Goal: Task Accomplishment & Management: Use online tool/utility

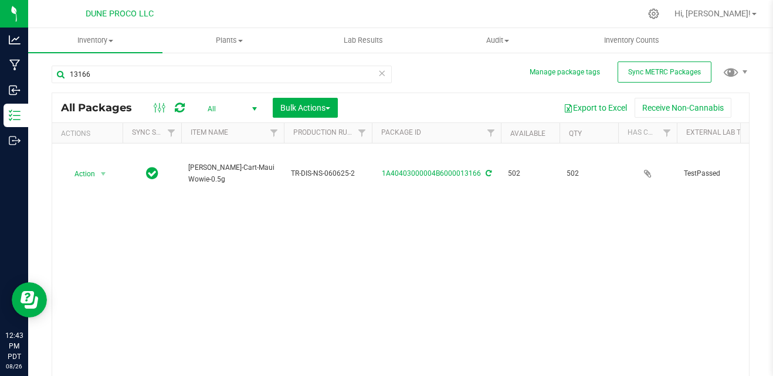
click at [297, 308] on div "Action Action Adjust qty Create package Edit attributes Global inventory Locate…" at bounding box center [400, 262] width 697 height 237
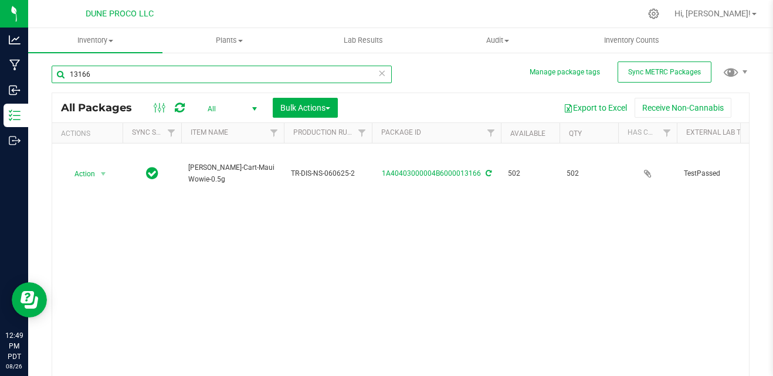
click at [105, 72] on input "13166" at bounding box center [222, 75] width 340 height 18
drag, startPoint x: 105, startPoint y: 72, endPoint x: 91, endPoint y: 81, distance: 16.6
click at [91, 81] on input "13166" at bounding box center [222, 75] width 340 height 18
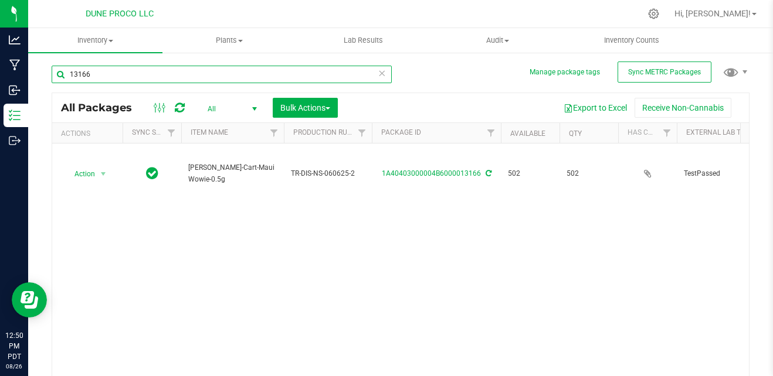
click at [91, 81] on input "13166" at bounding box center [222, 75] width 340 height 18
type input "13117"
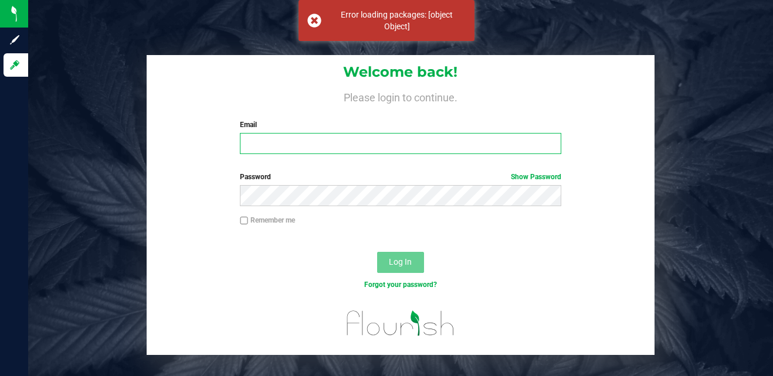
type input "[PERSON_NAME][EMAIL_ADDRESS][PERSON_NAME][DOMAIN_NAME]"
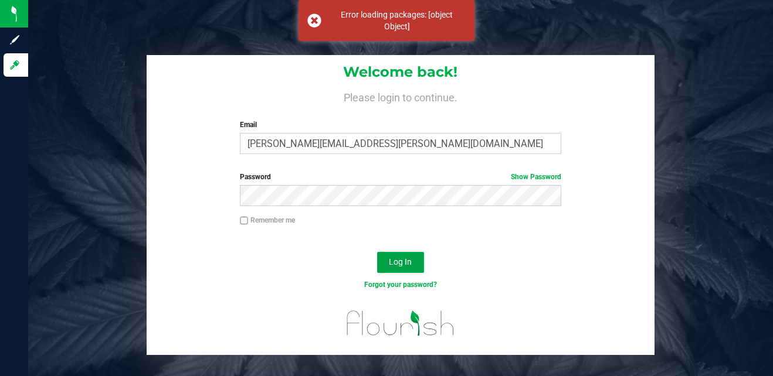
click at [399, 270] on button "Log In" at bounding box center [400, 262] width 47 height 21
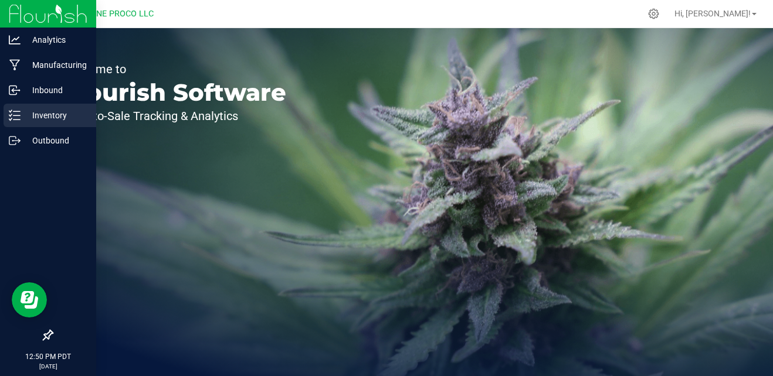
click at [45, 119] on p "Inventory" at bounding box center [56, 115] width 70 height 14
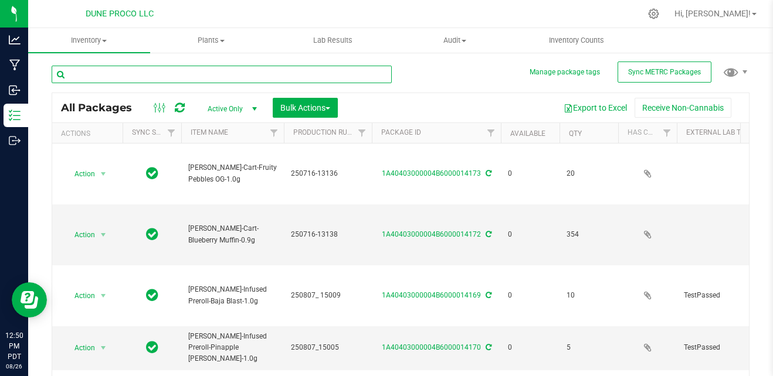
click at [189, 72] on input "text" at bounding box center [222, 75] width 340 height 18
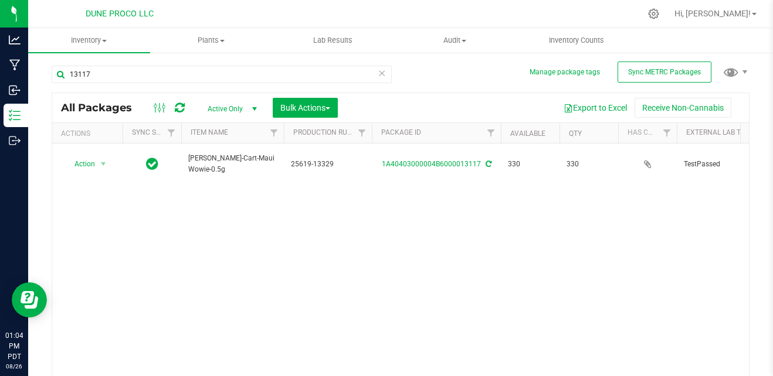
drag, startPoint x: 464, startPoint y: 230, endPoint x: 395, endPoint y: 225, distance: 68.8
click at [395, 225] on div "Action Action Adjust qty Create package Edit attributes Global inventory Locate…" at bounding box center [400, 262] width 697 height 237
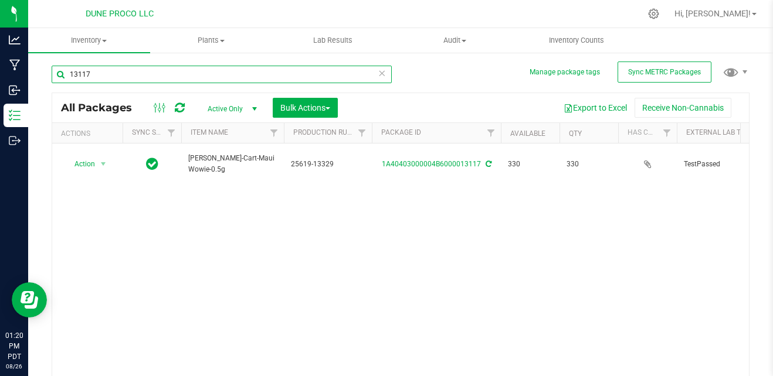
click at [226, 70] on input "13117" at bounding box center [222, 75] width 340 height 18
type input "1"
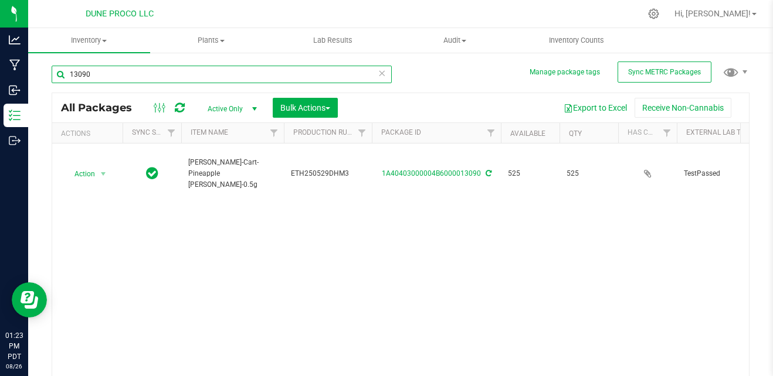
drag, startPoint x: 141, startPoint y: 74, endPoint x: -2, endPoint y: 76, distance: 143.1
click at [0, 76] on html "Analytics Manufacturing Inbound Inventory Outbound 01:23 PM PDT [DATE] 08/26 DU…" at bounding box center [386, 188] width 773 height 376
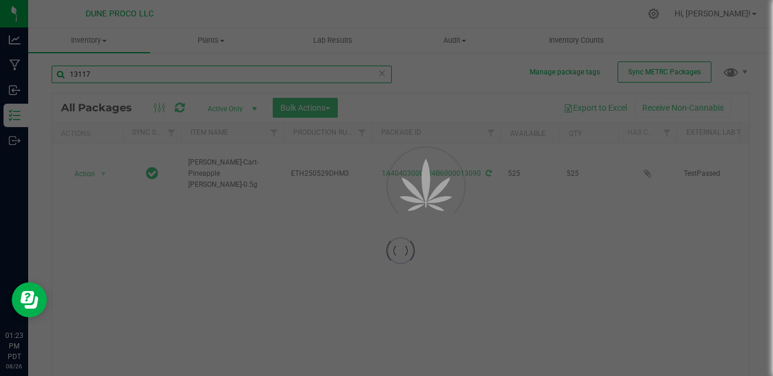
type input "13117"
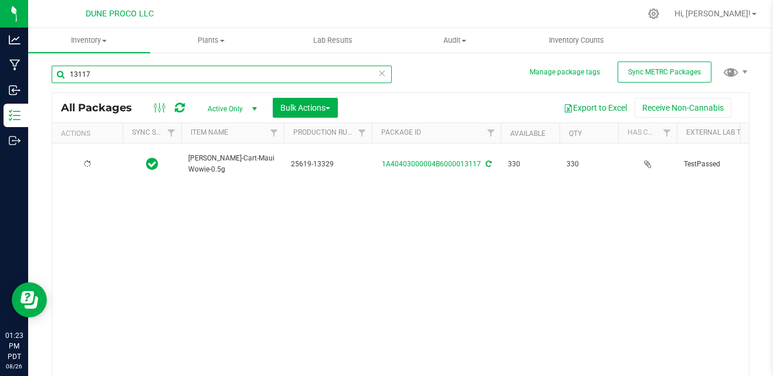
type input "[DATE]"
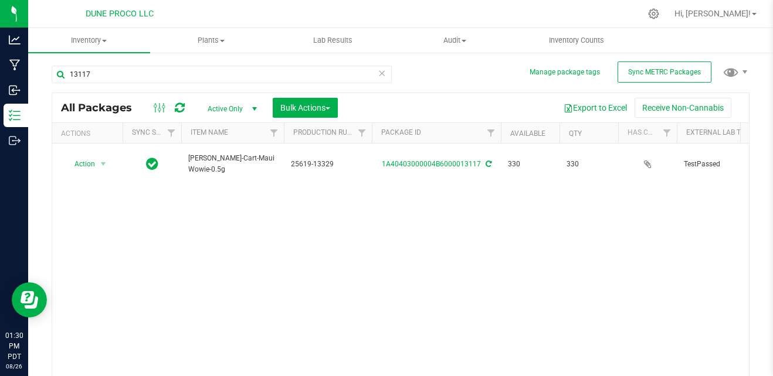
click at [123, 64] on div "13117" at bounding box center [226, 74] width 349 height 38
click at [126, 84] on div "13117" at bounding box center [222, 79] width 340 height 27
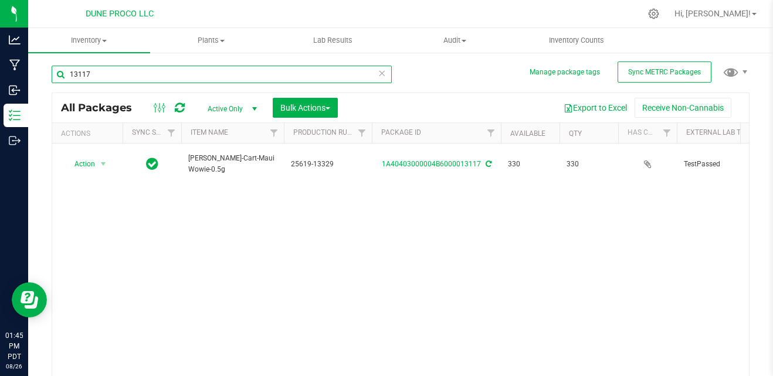
click at [121, 74] on input "13117" at bounding box center [222, 75] width 340 height 18
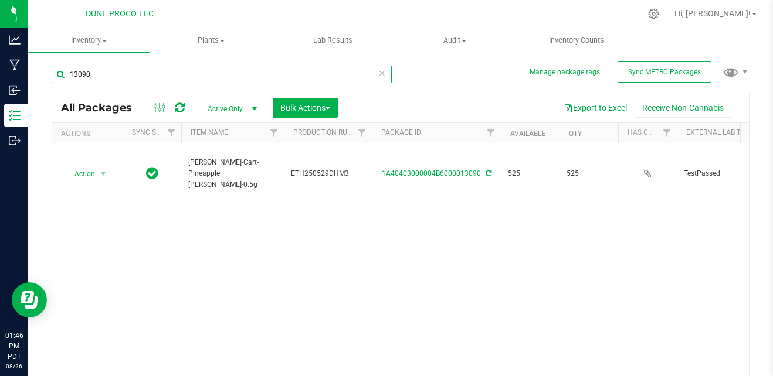
click at [219, 82] on input "13090" at bounding box center [222, 75] width 340 height 18
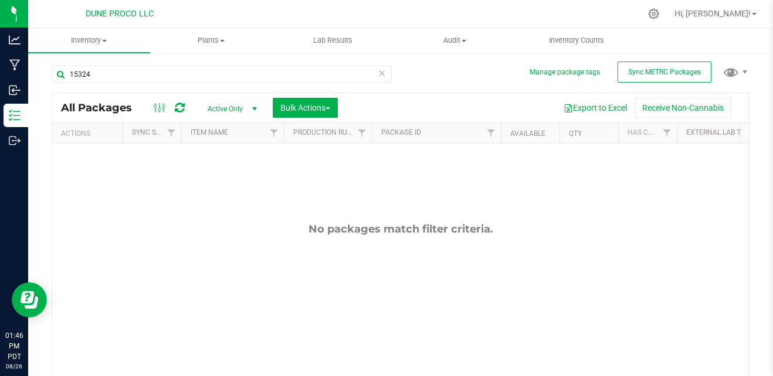
click at [279, 191] on div "No packages match filter criteria." at bounding box center [400, 302] width 697 height 316
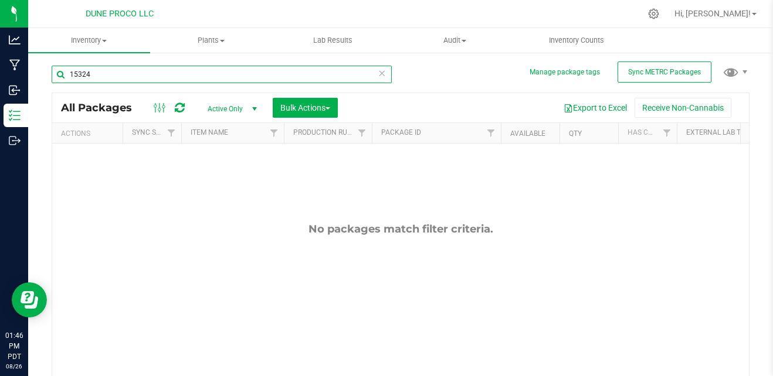
click at [212, 70] on input "15324" at bounding box center [222, 75] width 340 height 18
type input "13090"
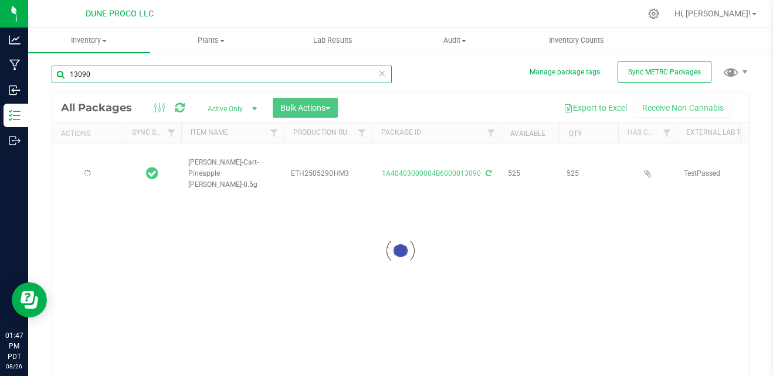
type input "[DATE]"
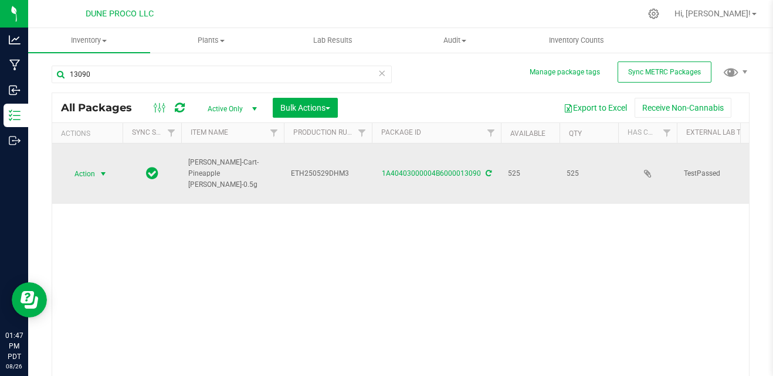
click at [98, 176] on span "select" at bounding box center [103, 174] width 15 height 16
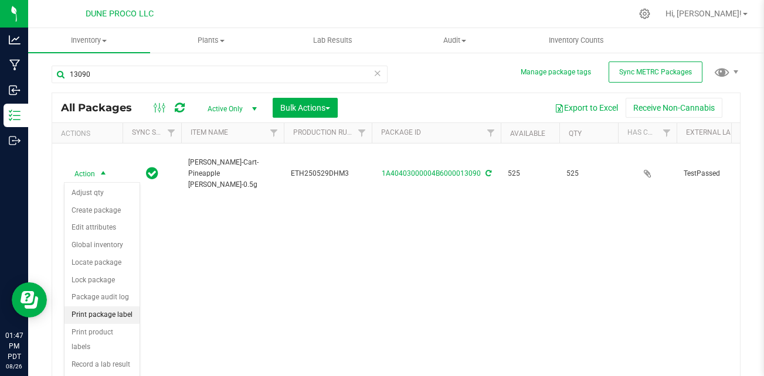
click at [134, 310] on li "Print package label" at bounding box center [101, 316] width 75 height 18
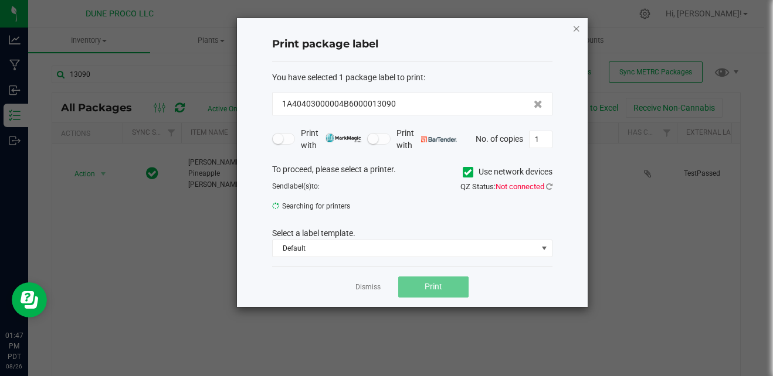
click at [576, 27] on icon "button" at bounding box center [576, 28] width 8 height 14
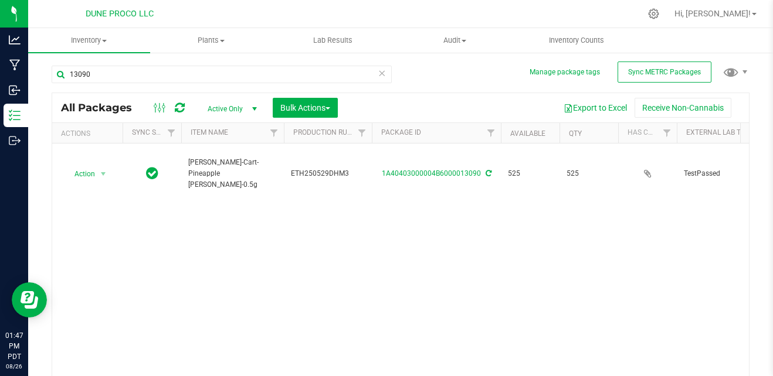
click at [396, 232] on div "Action Action Adjust qty Create package Edit attributes Global inventory Locate…" at bounding box center [400, 262] width 697 height 237
